Goal: Navigation & Orientation: Find specific page/section

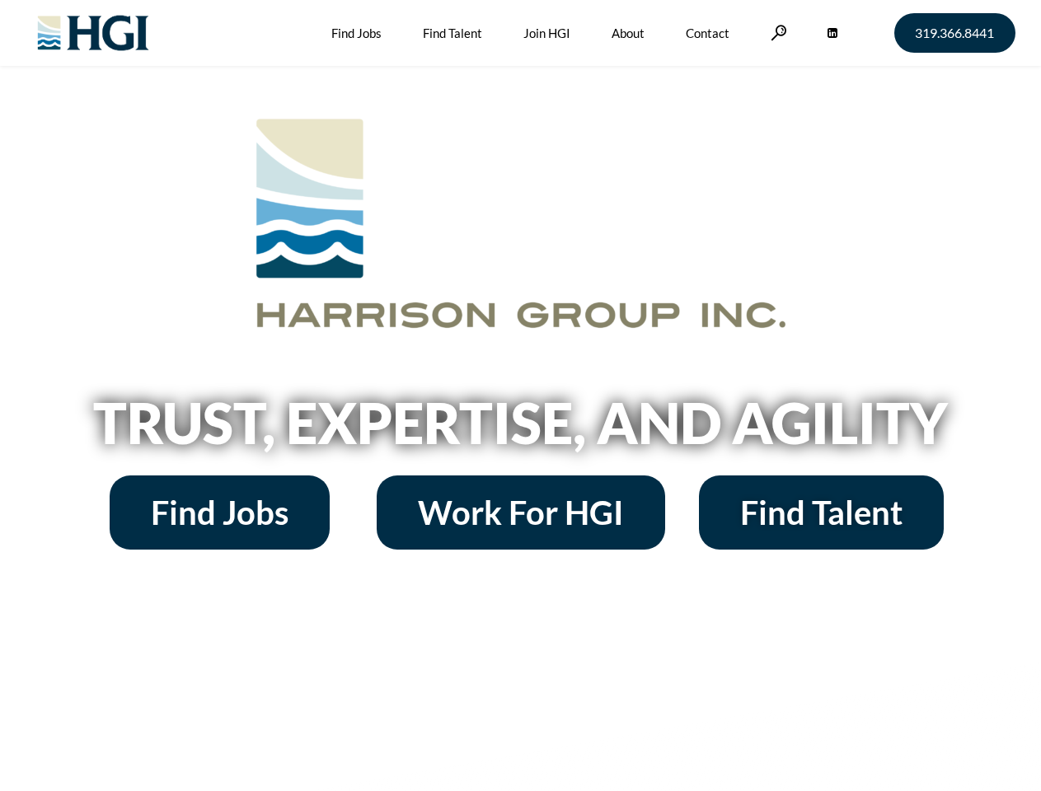
click at [520, 396] on h2 "Trust, Expertise, and Agility" at bounding box center [521, 423] width 940 height 56
click at [777, 32] on link at bounding box center [779, 33] width 16 height 16
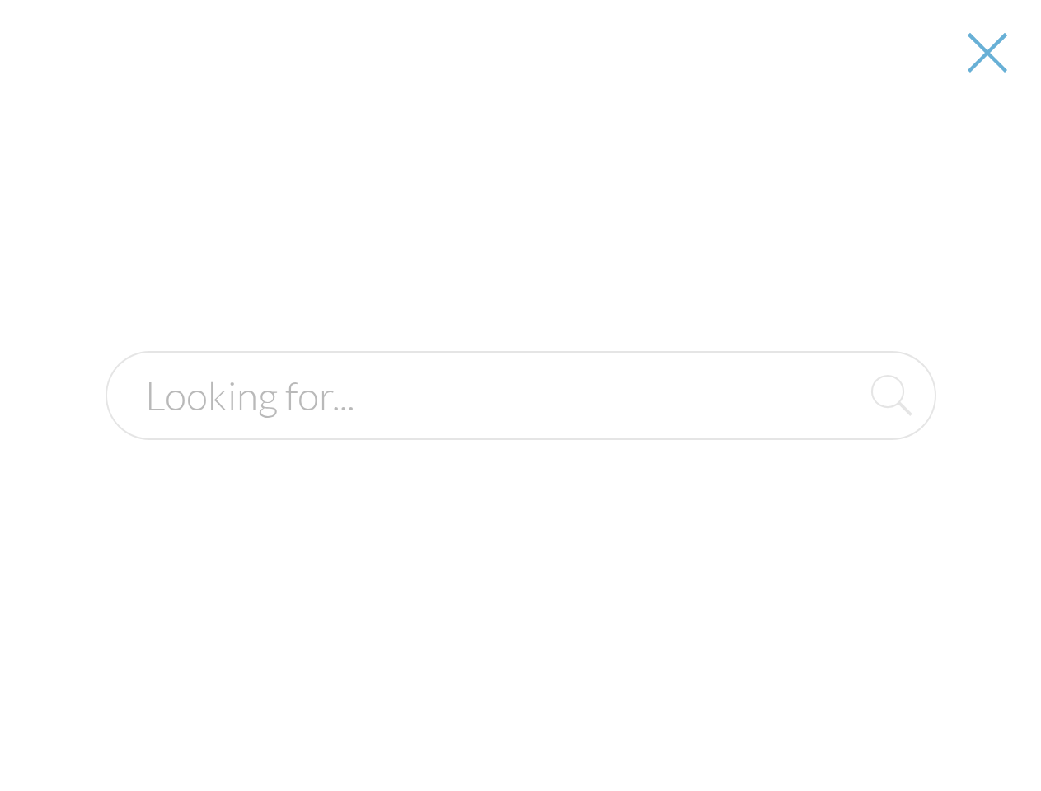
click at [520, 429] on h2 "Trust, Expertise, and Agility" at bounding box center [521, 423] width 940 height 56
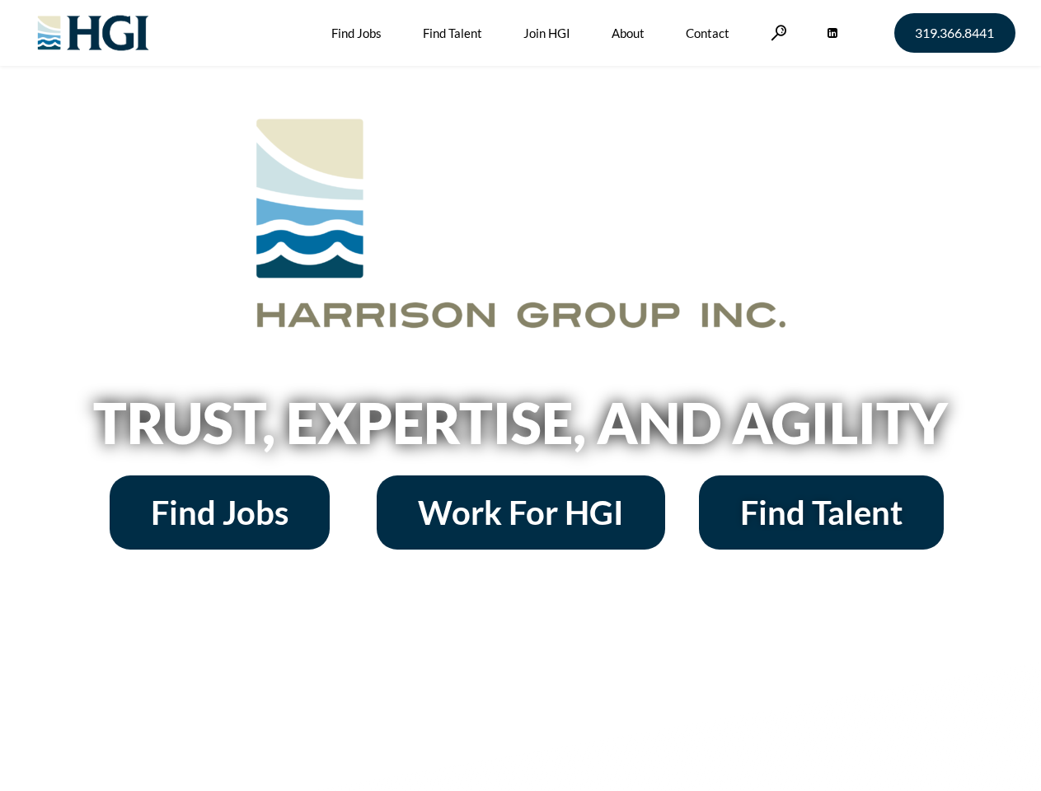
click at [520, 396] on h2 "Trust, Expertise, and Agility" at bounding box center [521, 423] width 940 height 56
click at [777, 32] on link at bounding box center [779, 33] width 16 height 16
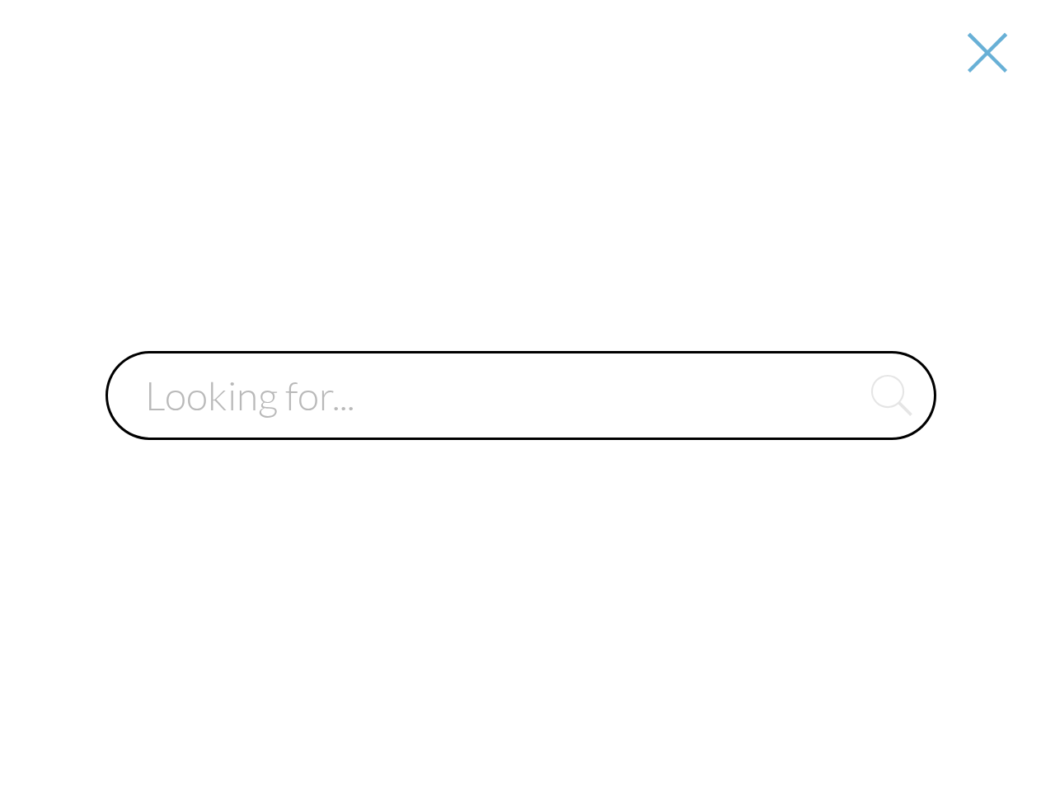
click at [520, 429] on input "text" at bounding box center [521, 395] width 831 height 89
